Goal: Information Seeking & Learning: Learn about a topic

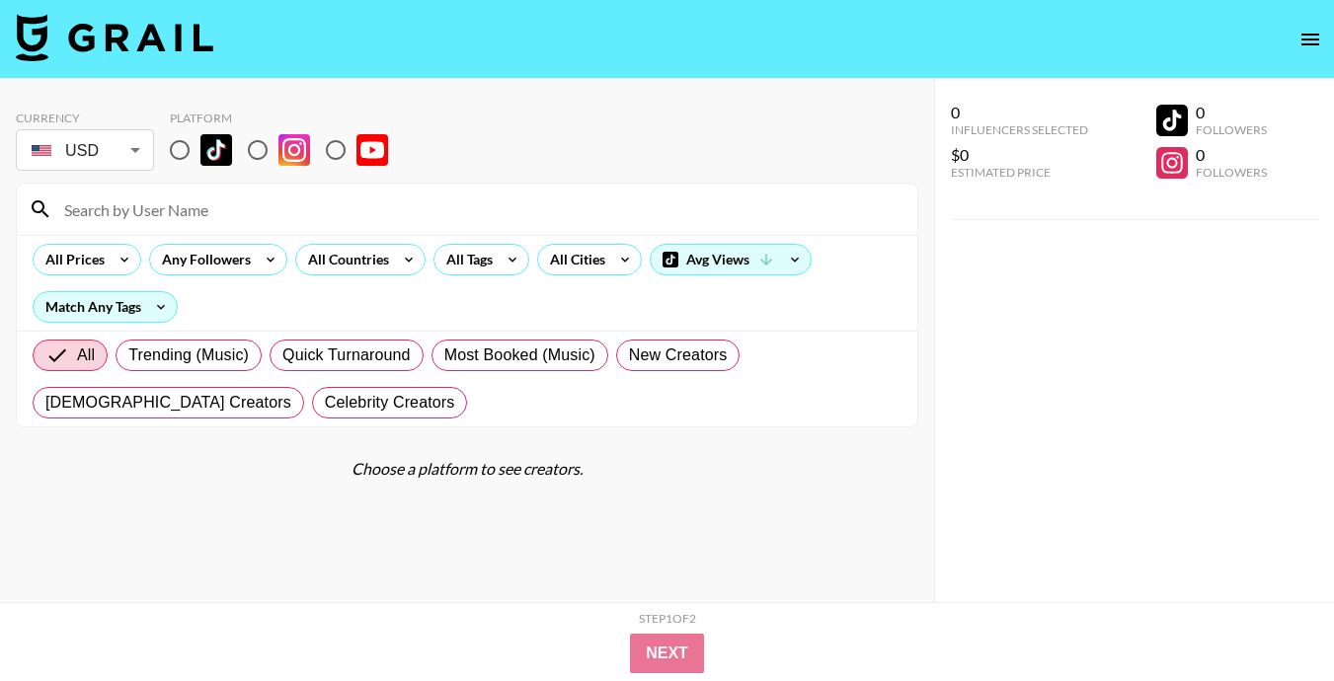
click at [179, 135] on input "radio" at bounding box center [179, 149] width 41 height 41
radio input "true"
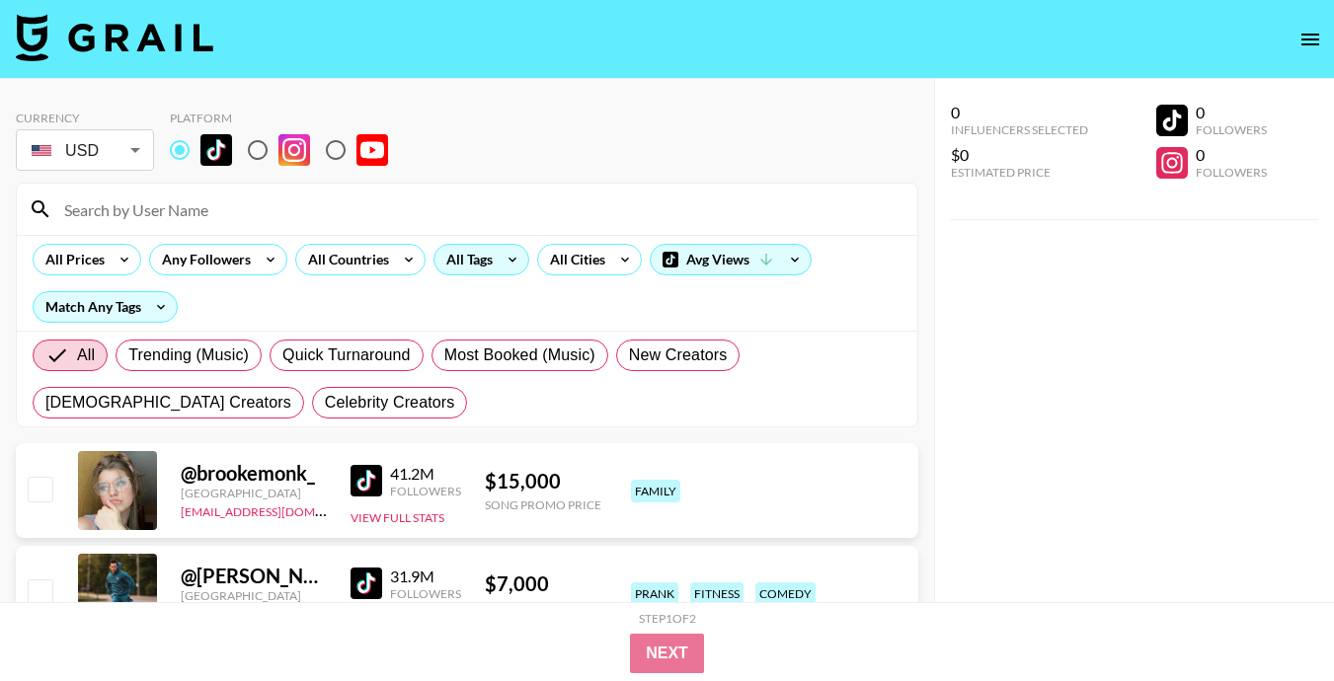
click at [459, 256] on div "All Tags" at bounding box center [465, 260] width 62 height 30
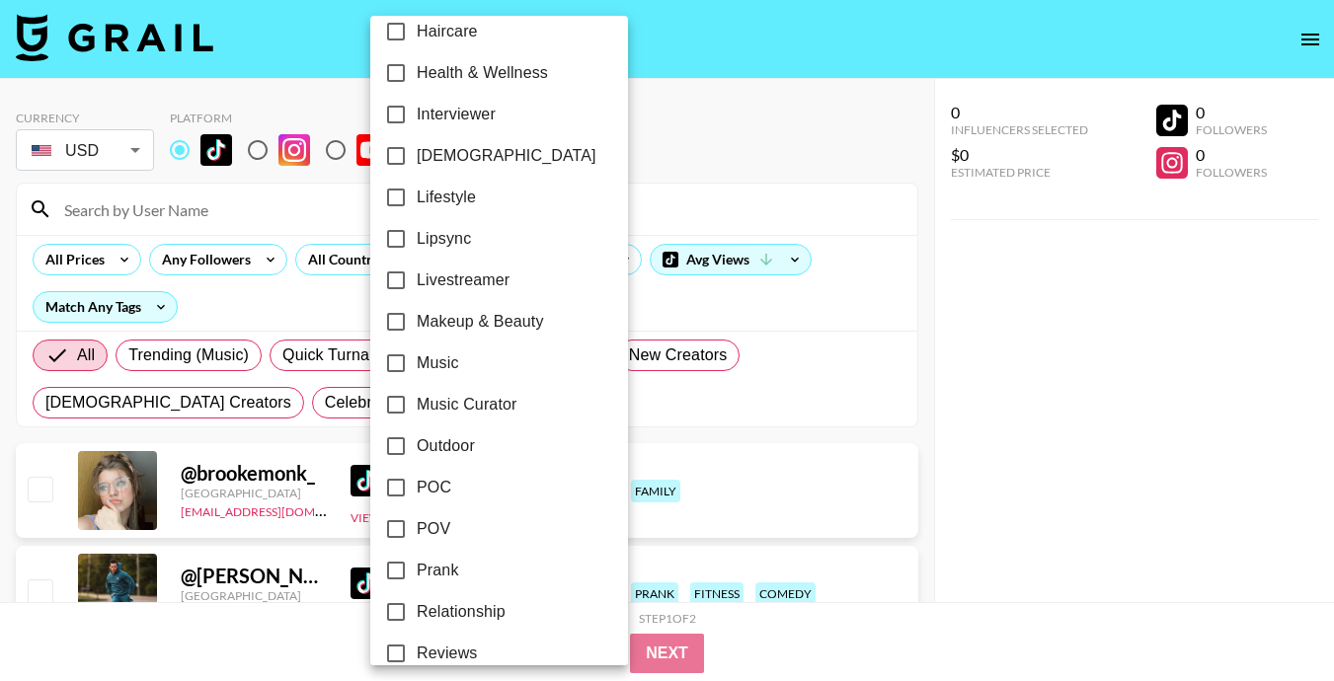
scroll to position [899, 0]
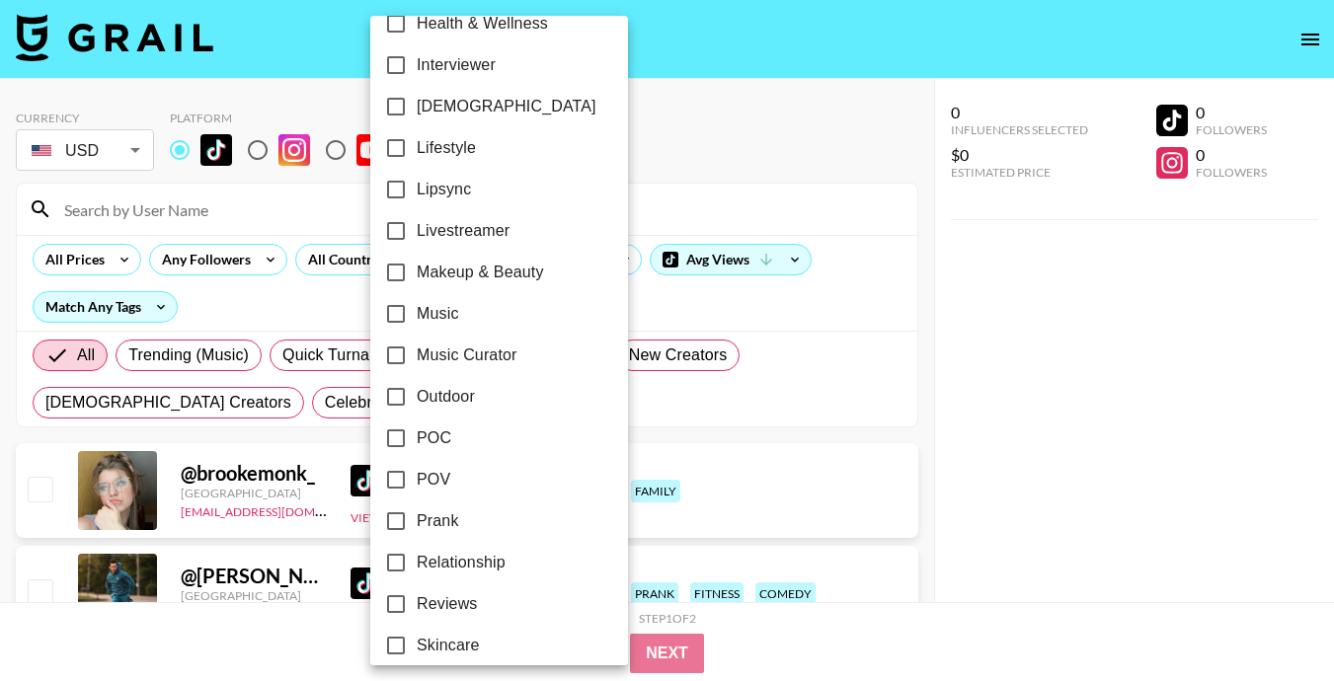
click at [445, 489] on span "POV" at bounding box center [434, 480] width 34 height 24
click at [417, 489] on input "POV" at bounding box center [395, 479] width 41 height 41
checkbox input "true"
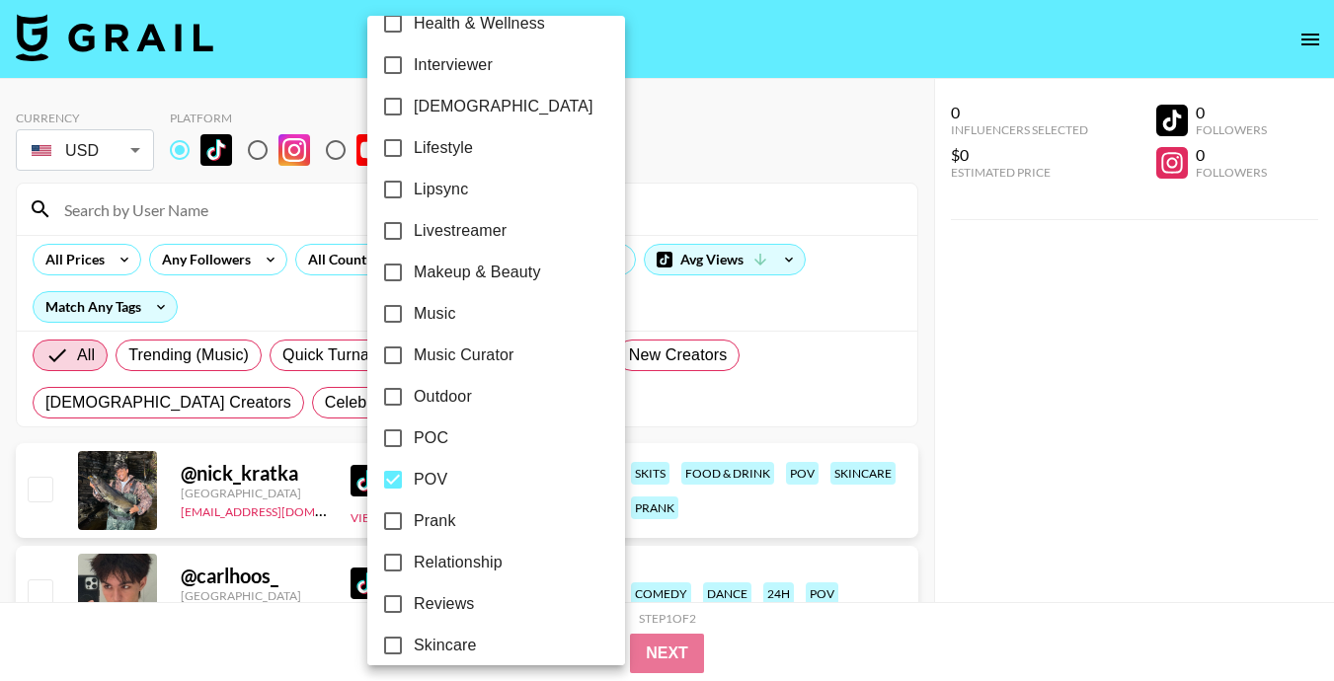
click at [801, 150] on div at bounding box center [667, 340] width 1334 height 681
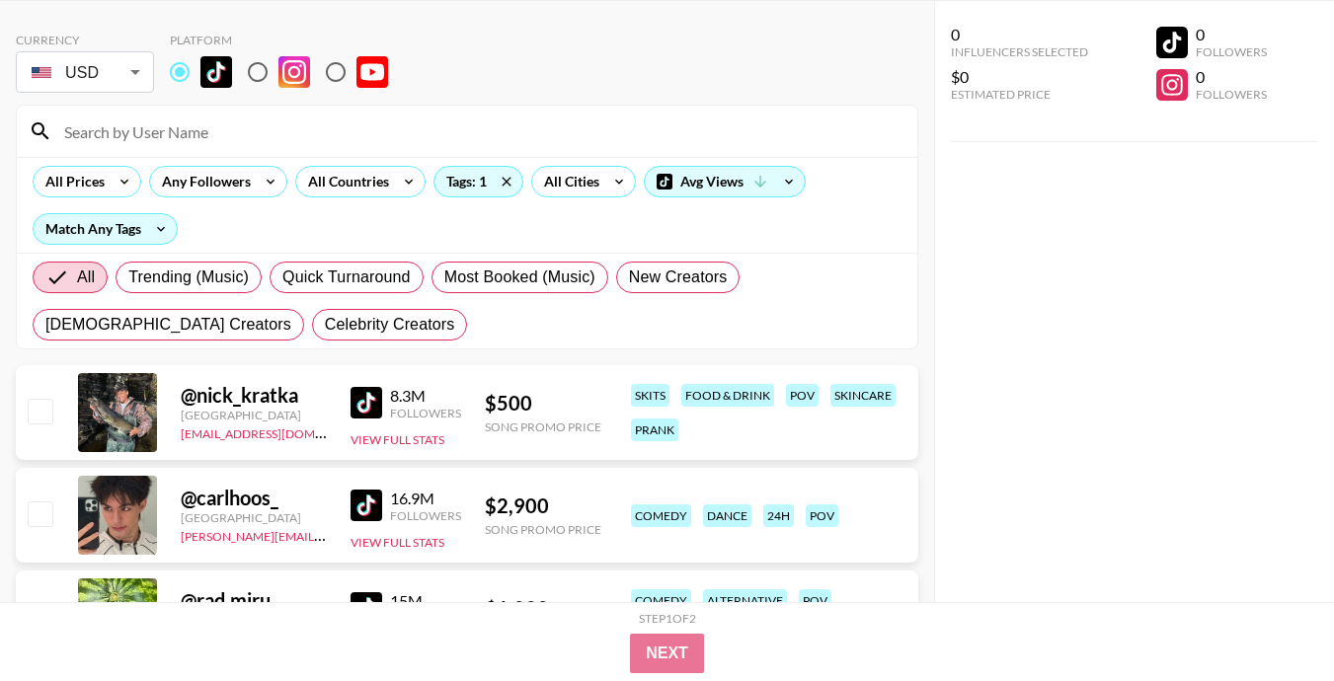
scroll to position [0, 0]
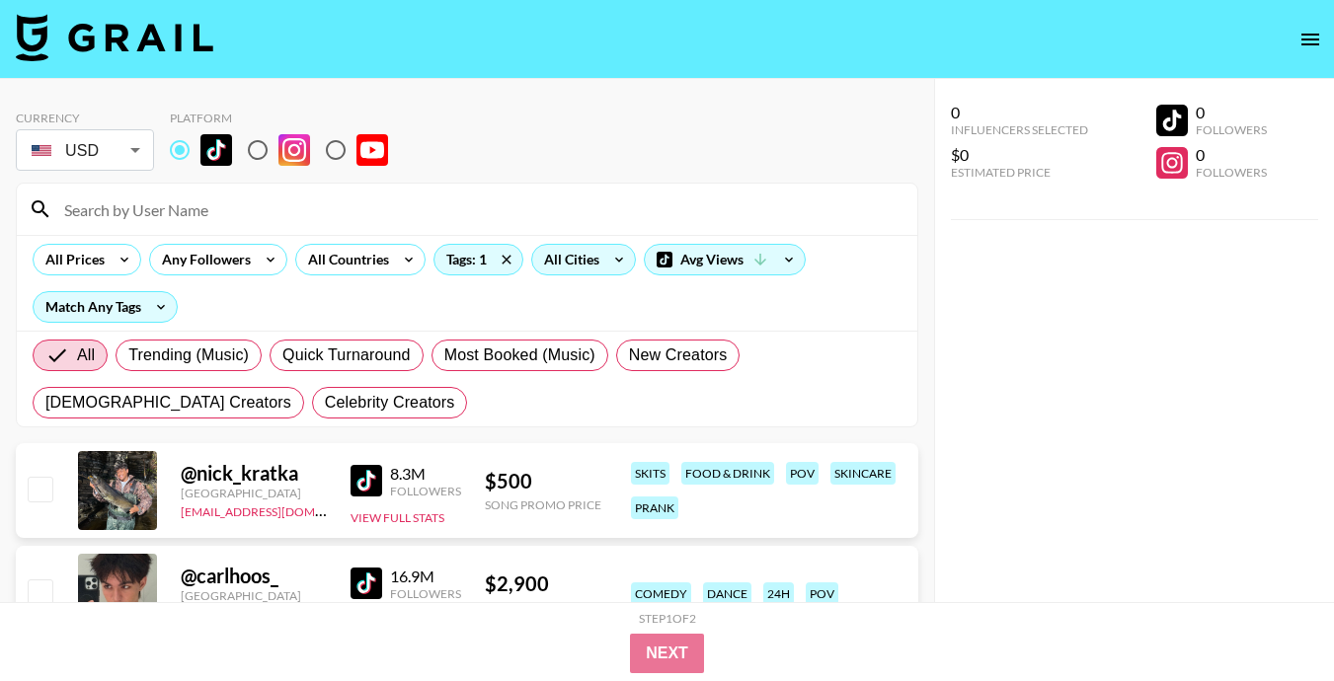
click at [558, 267] on div "All Cities" at bounding box center [567, 260] width 71 height 30
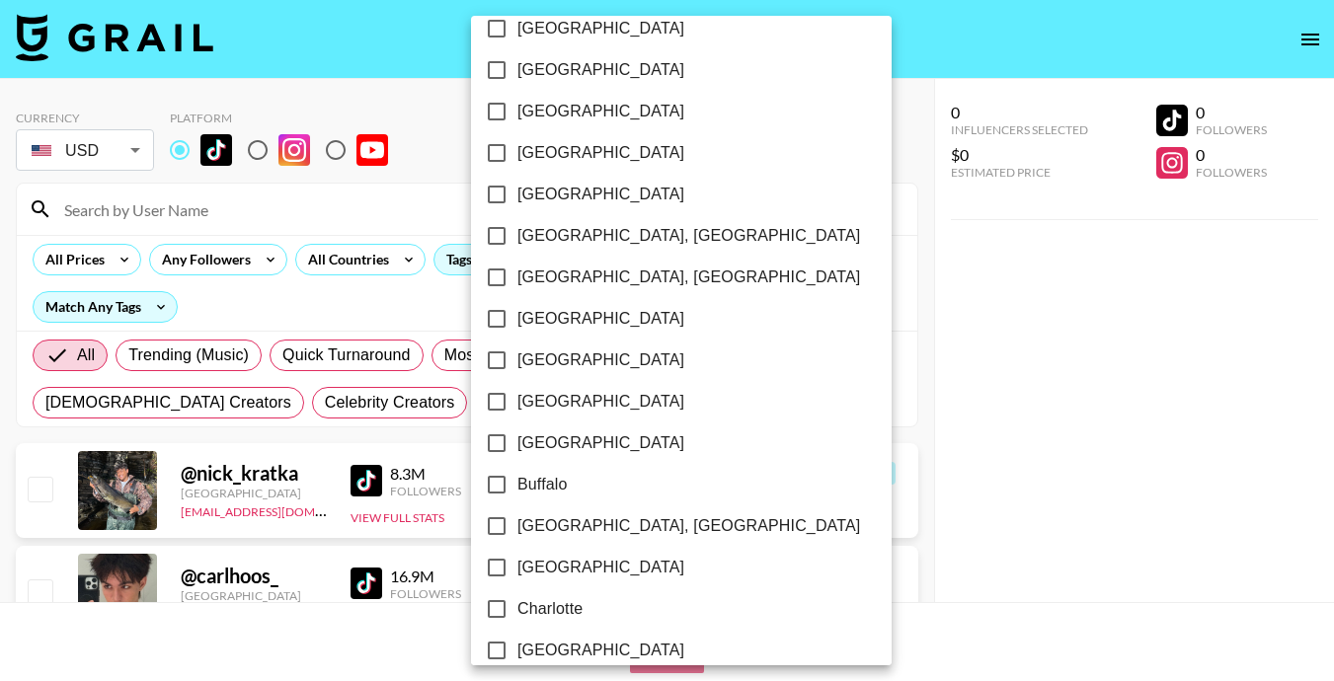
scroll to position [211, 0]
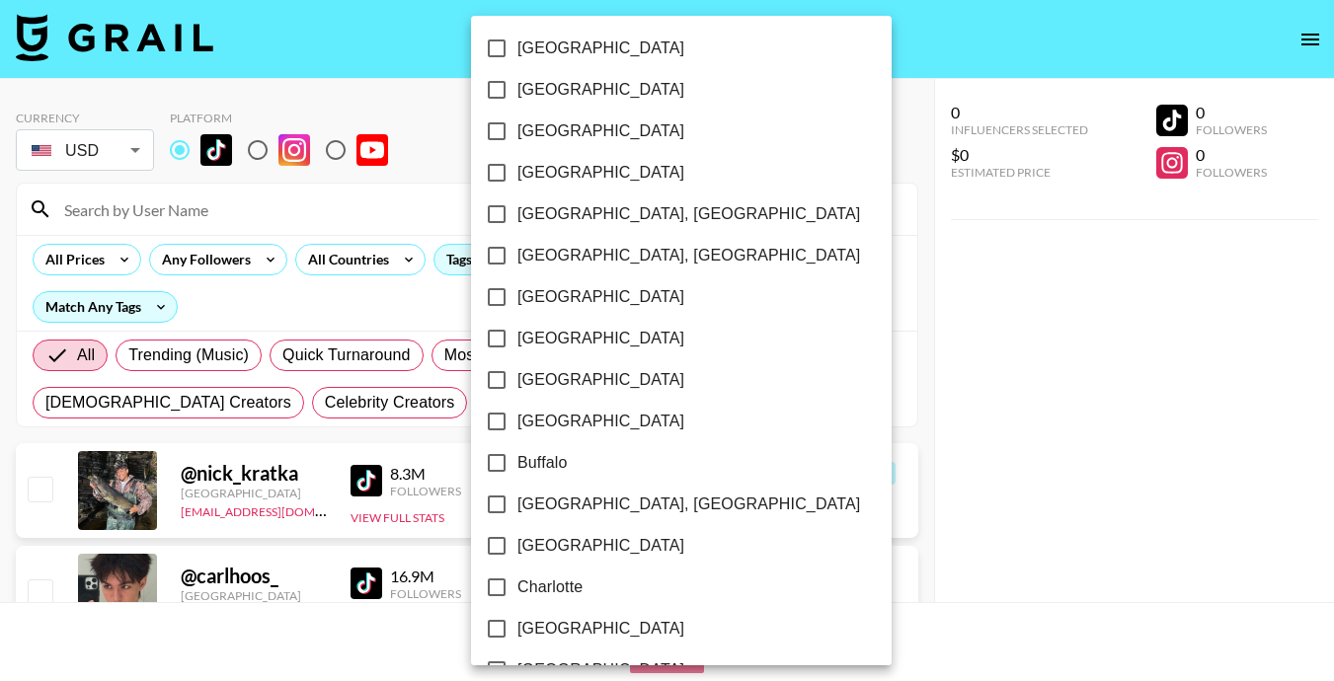
click at [774, 176] on div at bounding box center [667, 340] width 1334 height 681
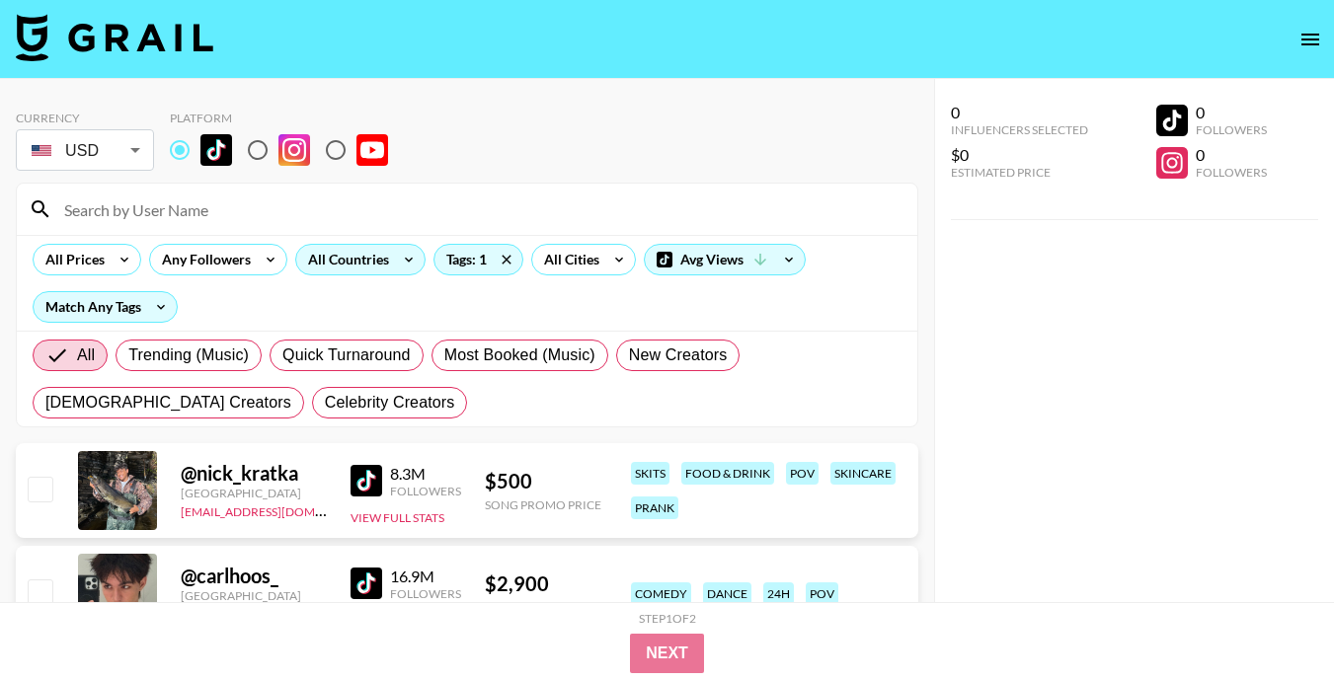
click at [318, 251] on div "All Countries" at bounding box center [344, 260] width 97 height 30
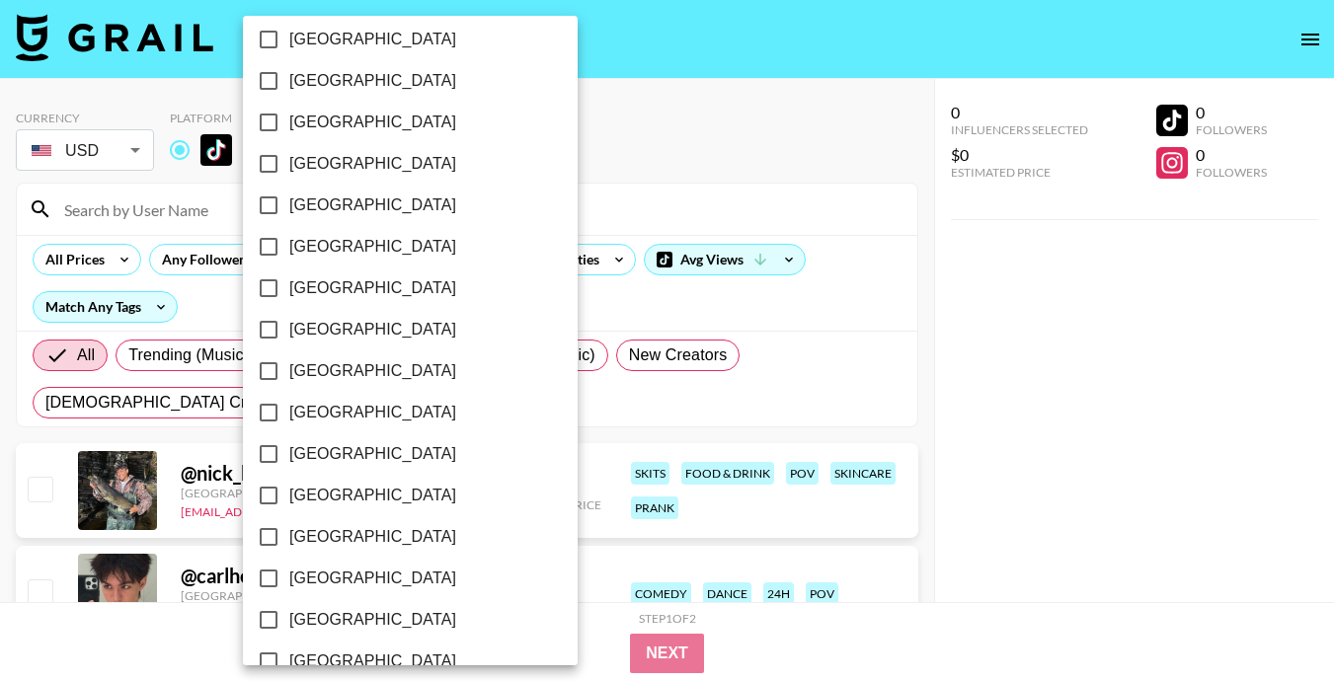
scroll to position [1621, 0]
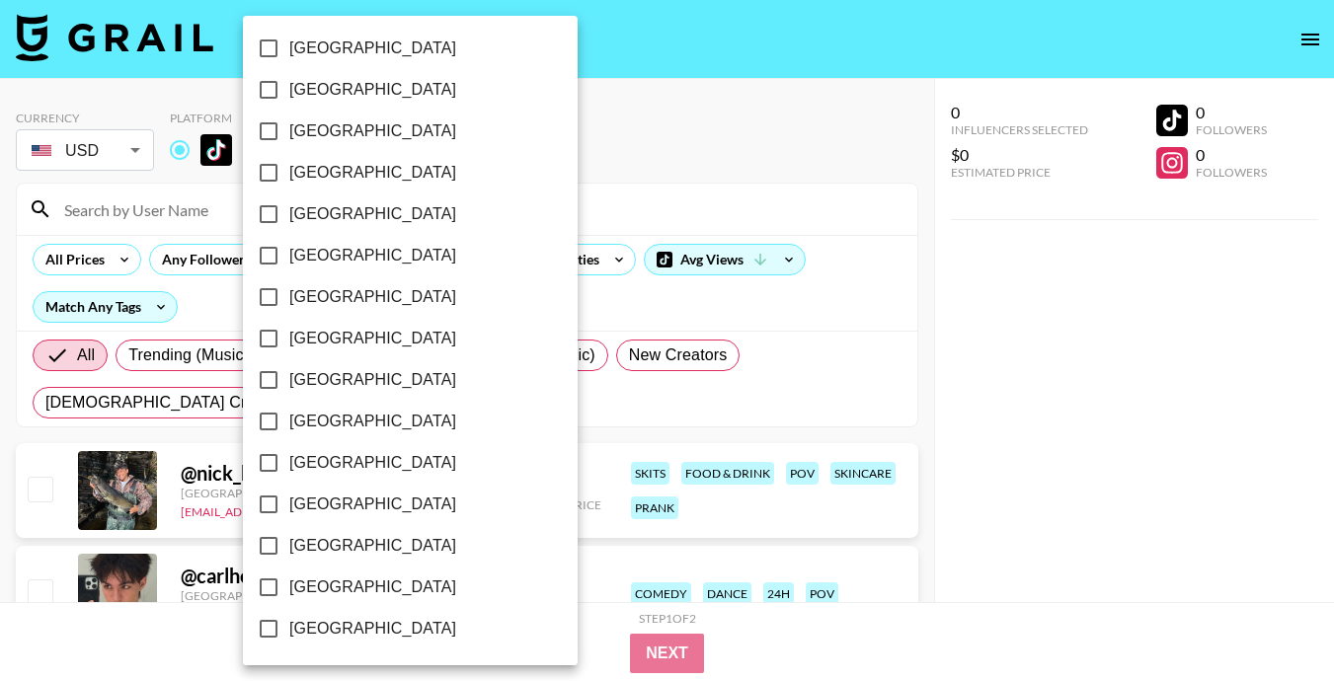
click at [348, 590] on span "[GEOGRAPHIC_DATA]" at bounding box center [372, 587] width 167 height 24
click at [289, 590] on input "[GEOGRAPHIC_DATA]" at bounding box center [268, 587] width 41 height 41
checkbox input "true"
click at [628, 171] on div at bounding box center [667, 340] width 1334 height 681
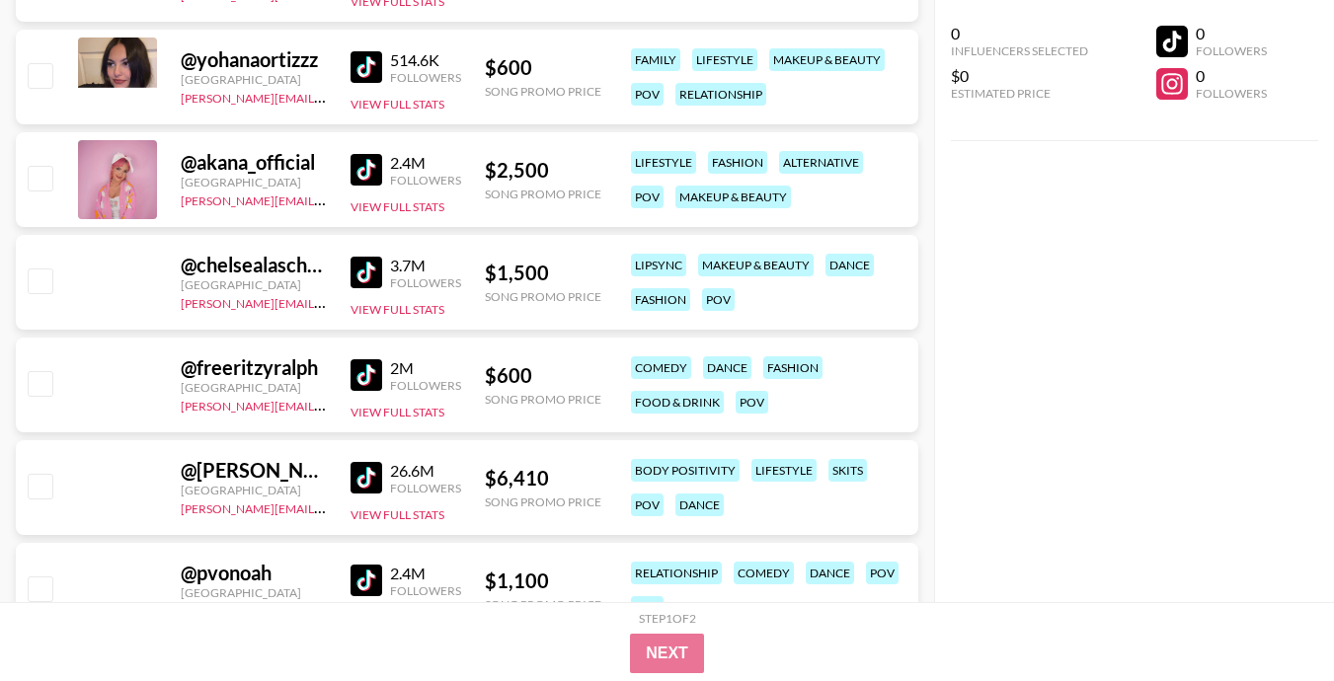
scroll to position [3494, 0]
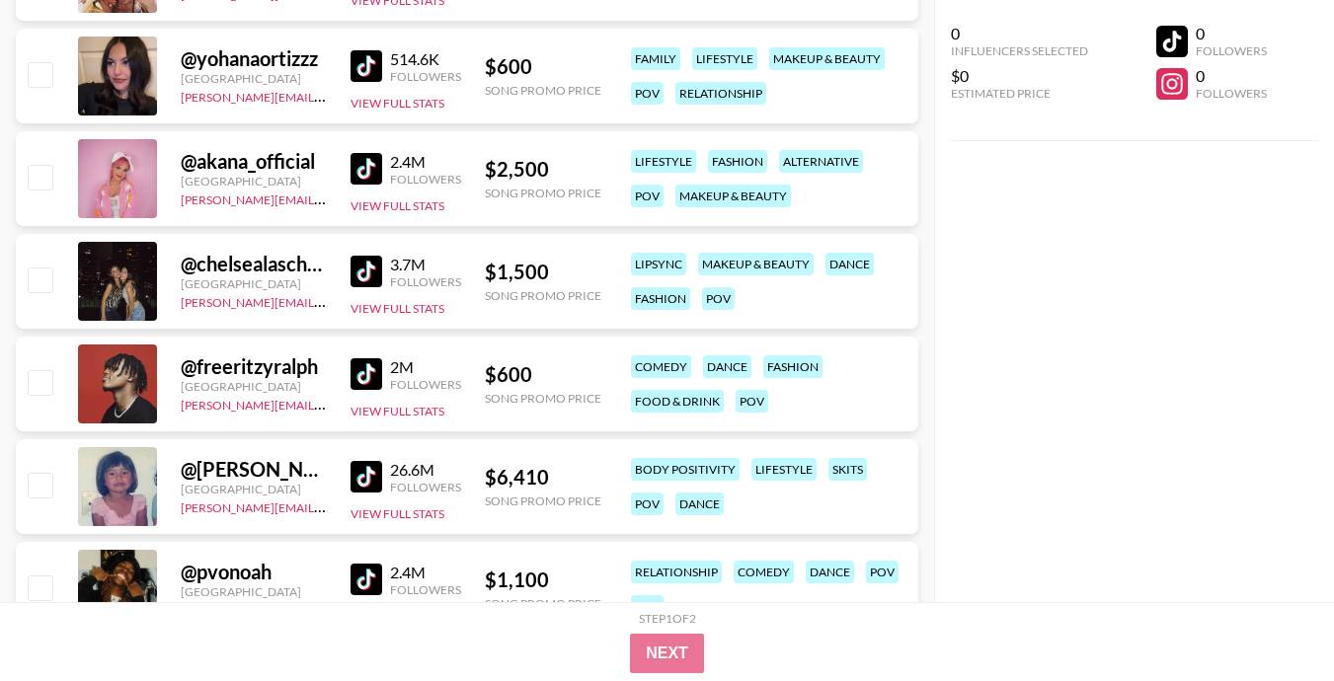
click at [361, 72] on img at bounding box center [366, 66] width 32 height 32
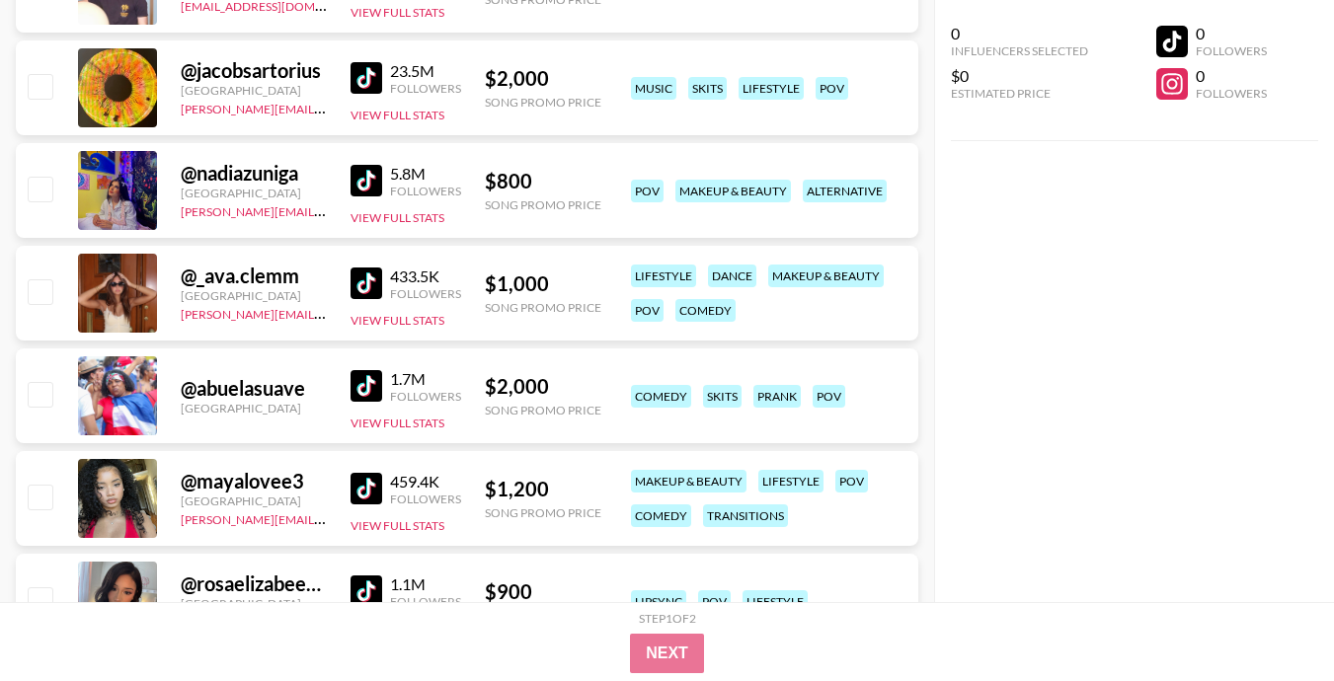
scroll to position [4610, 0]
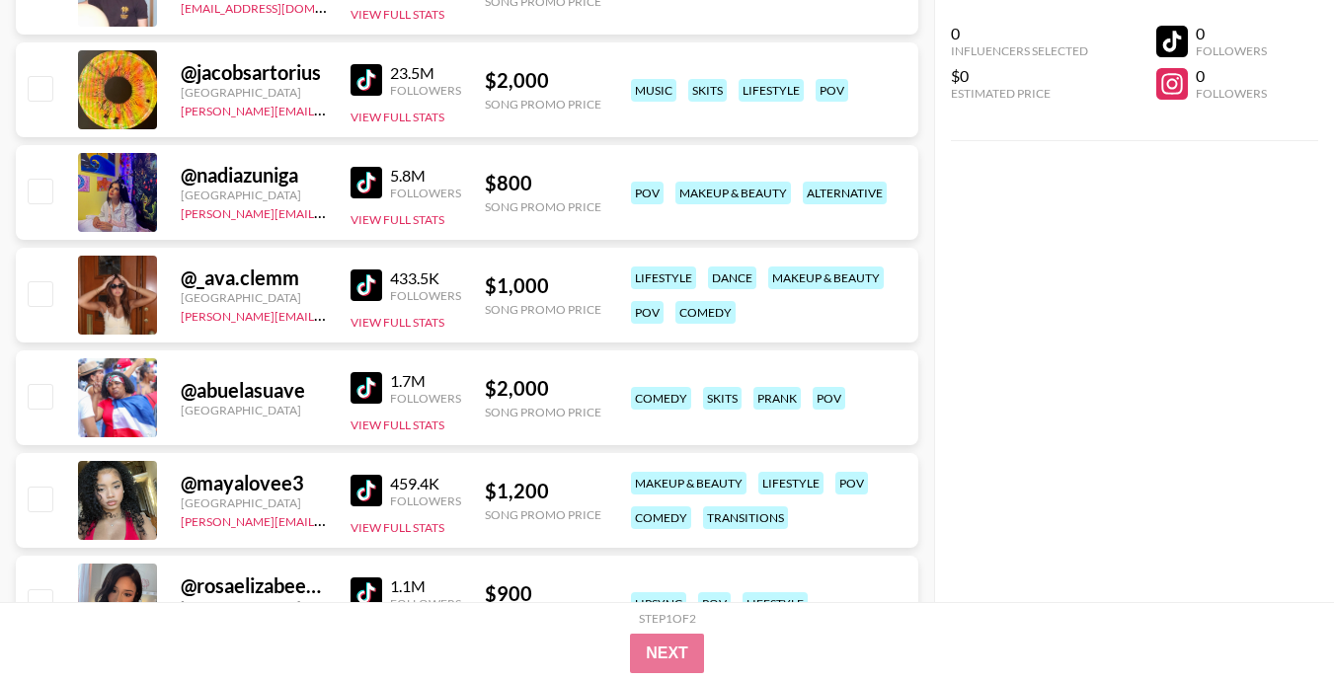
click at [370, 179] on img at bounding box center [366, 183] width 32 height 32
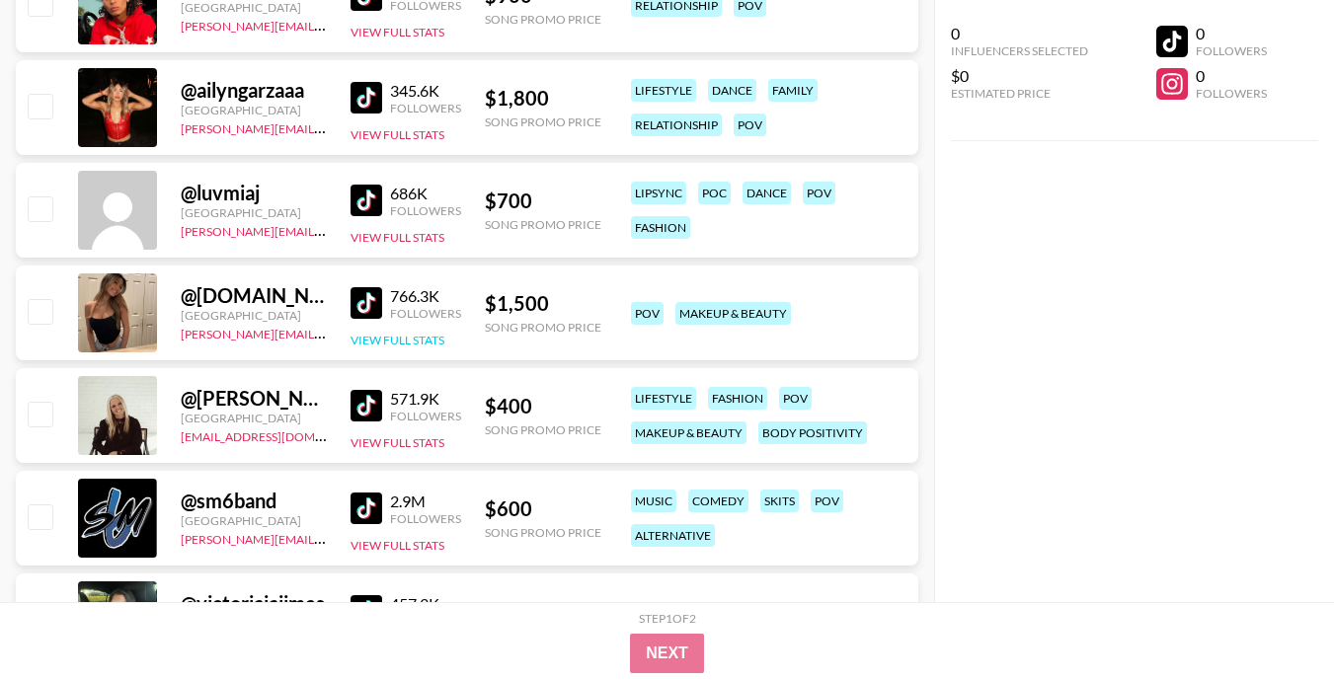
scroll to position [5969, 0]
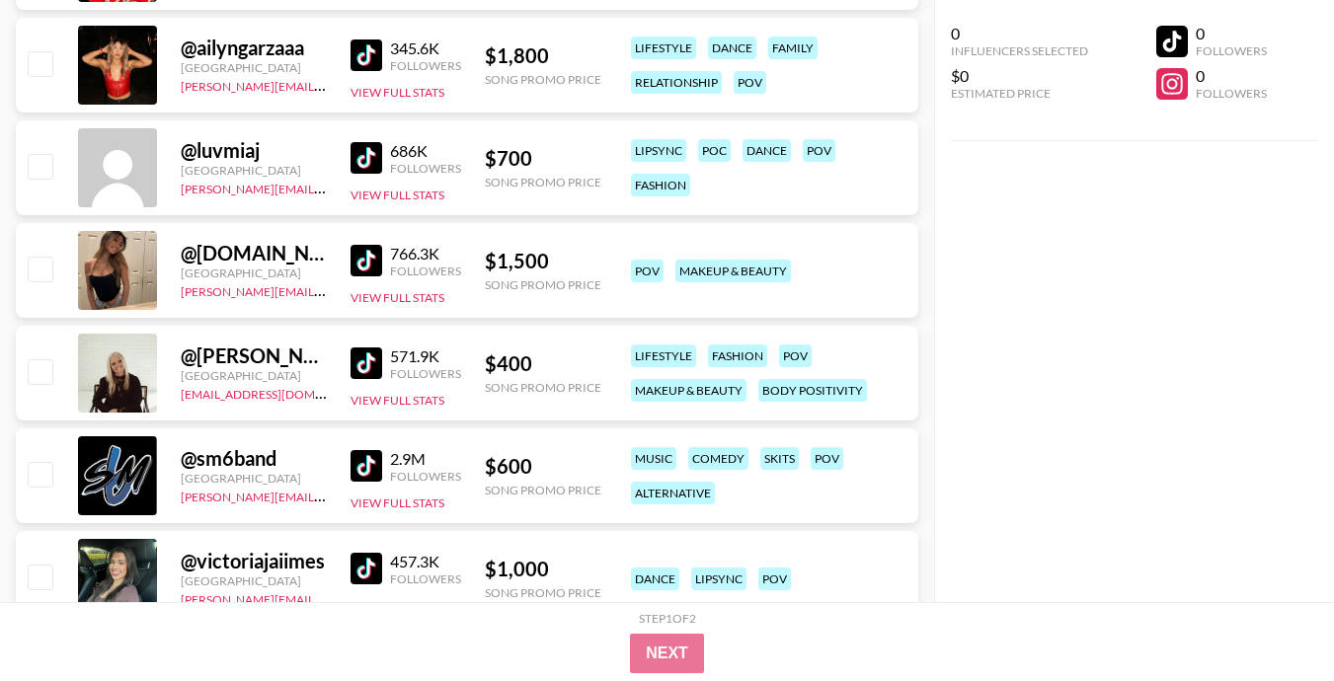
click at [373, 266] on img at bounding box center [366, 261] width 32 height 32
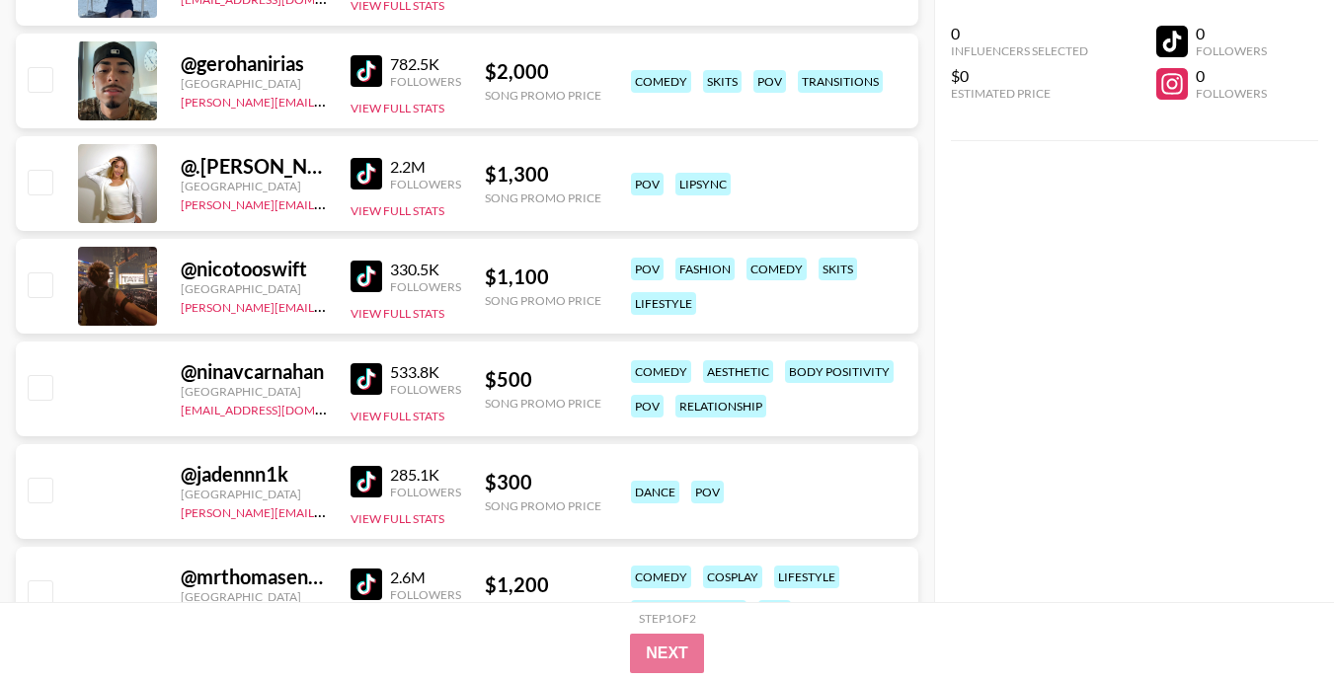
scroll to position [7909, 0]
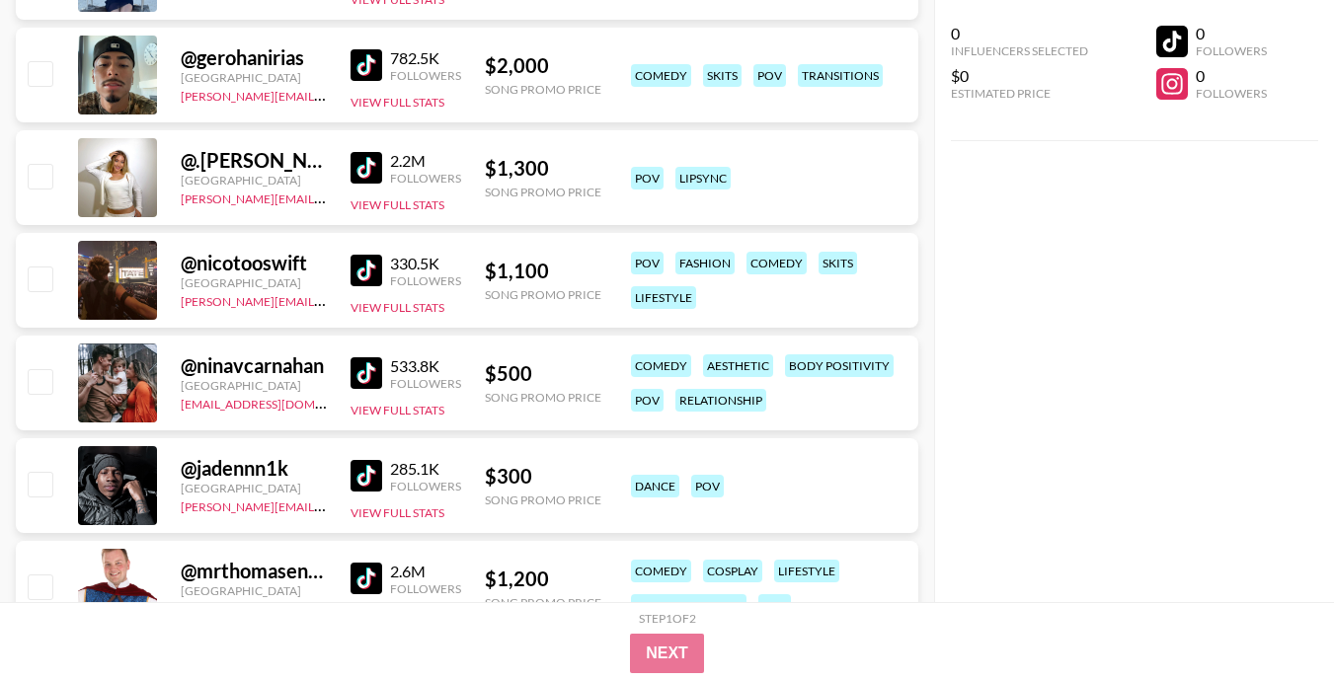
click at [367, 177] on img at bounding box center [366, 168] width 32 height 32
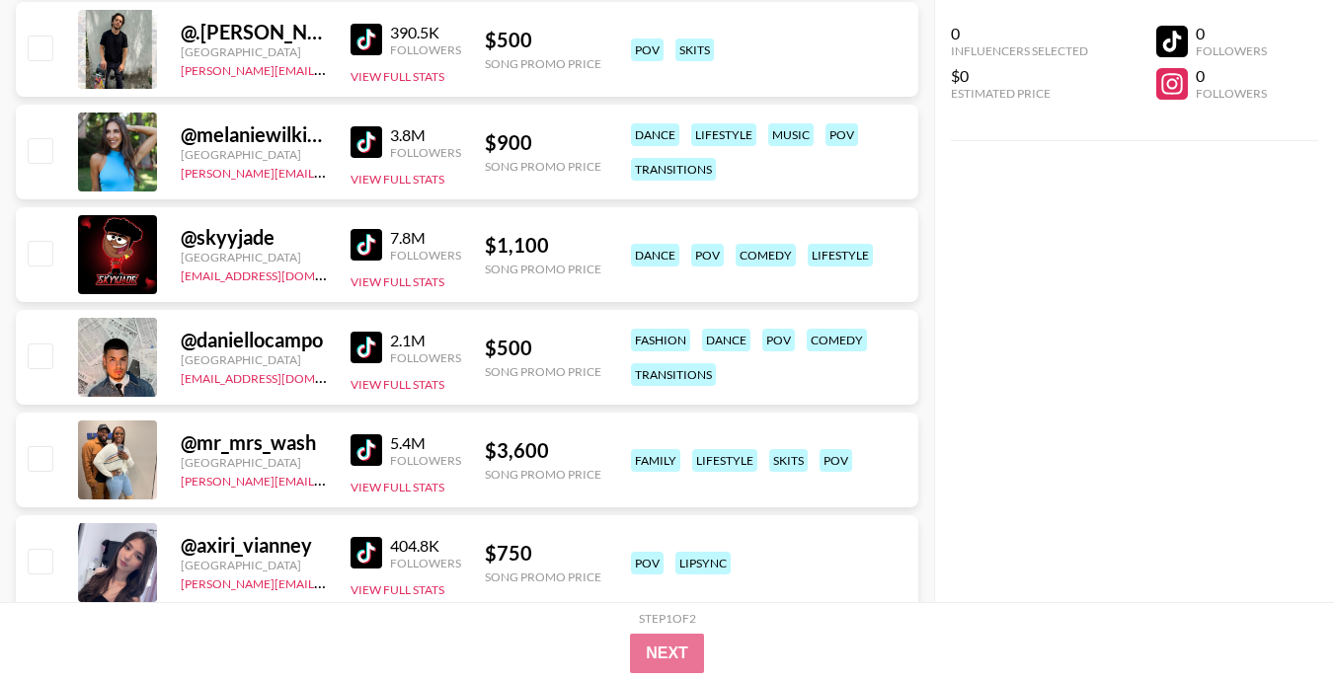
scroll to position [9989, 0]
